Goal: Check status: Check status

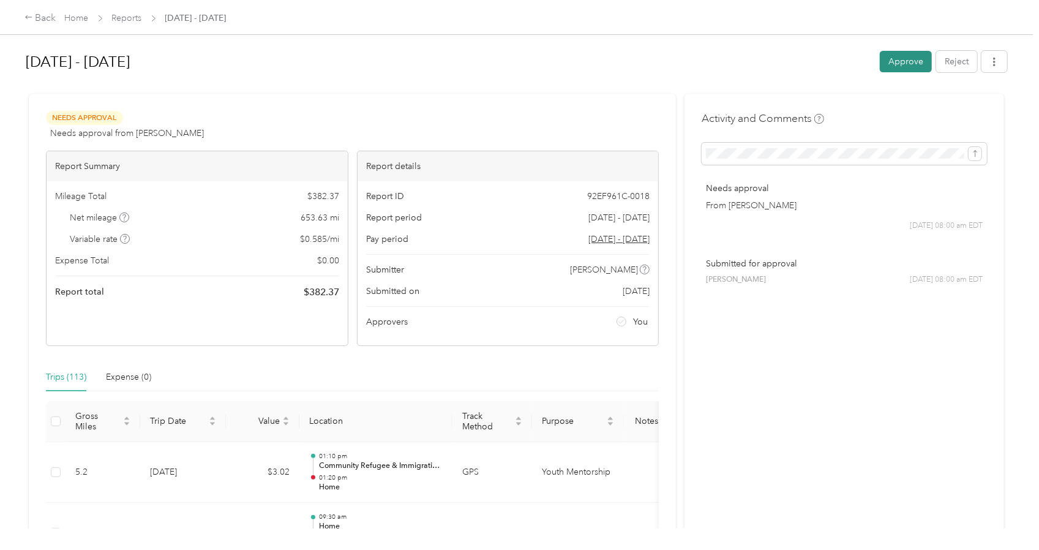
click at [894, 62] on button "Approve" at bounding box center [906, 61] width 52 height 21
